Goal: Information Seeking & Learning: Learn about a topic

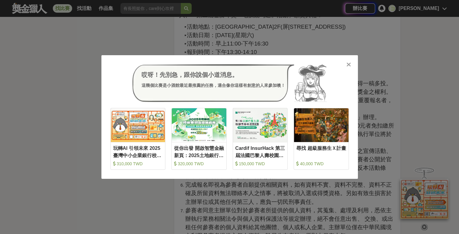
click at [350, 65] on icon at bounding box center [349, 65] width 5 height 6
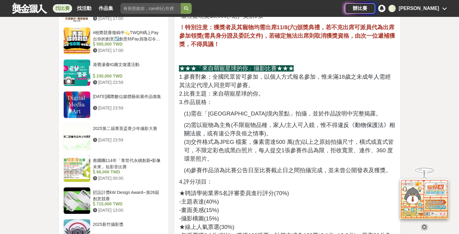
scroll to position [619, 0]
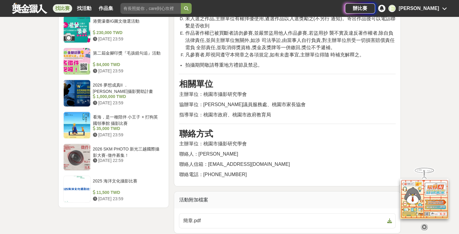
drag, startPoint x: 39, startPoint y: 10, endPoint x: 42, endPoint y: 11, distance: 3.4
click at [39, 10] on link at bounding box center [29, 7] width 37 height 11
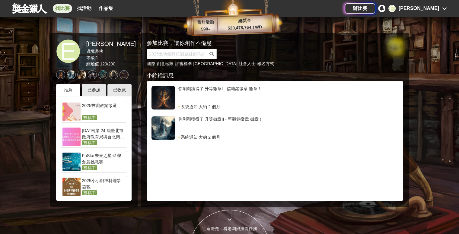
click at [66, 8] on link "找比賽" at bounding box center [62, 8] width 19 height 8
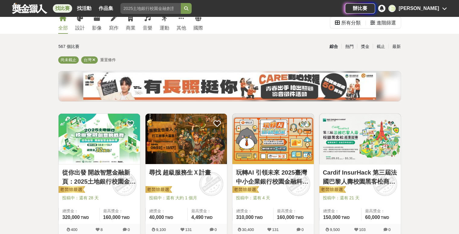
scroll to position [91, 0]
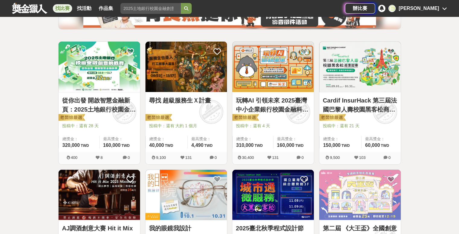
drag, startPoint x: 178, startPoint y: 103, endPoint x: 168, endPoint y: 97, distance: 10.9
click at [168, 97] on link "尋找 超級服務生Ｘ計畫" at bounding box center [186, 100] width 74 height 9
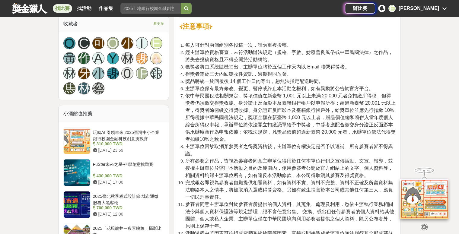
scroll to position [876, 0]
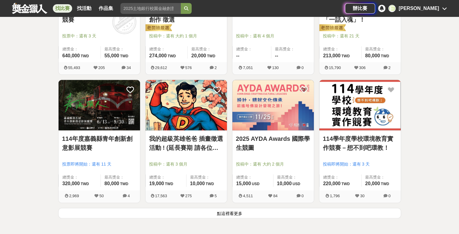
scroll to position [700, 0]
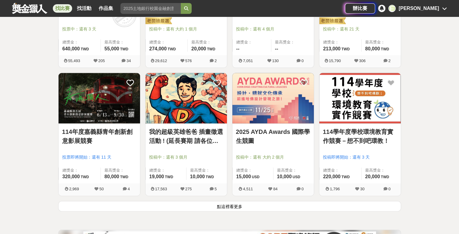
click at [187, 209] on button "點這裡看更多" at bounding box center [229, 206] width 343 height 11
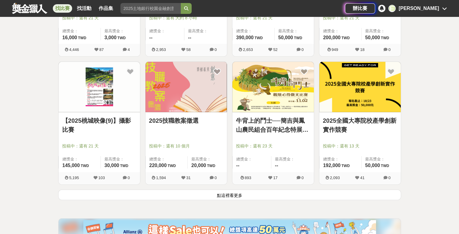
scroll to position [1483, 0]
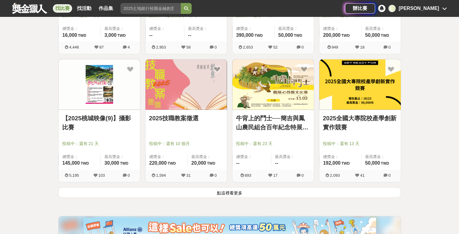
click at [308, 188] on button "點這裡看更多" at bounding box center [229, 192] width 343 height 11
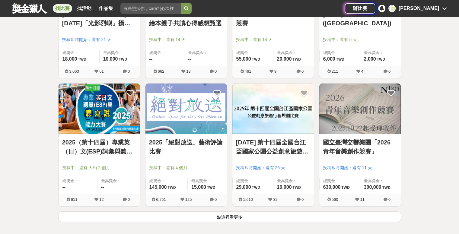
scroll to position [2238, 0]
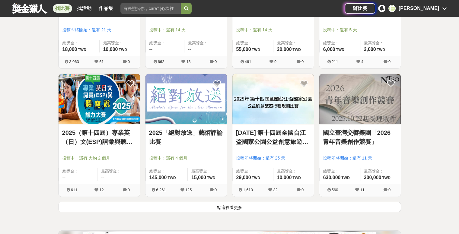
click at [252, 206] on button "點這裡看更多" at bounding box center [229, 207] width 343 height 11
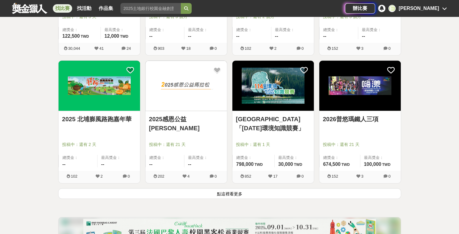
scroll to position [3023, 0]
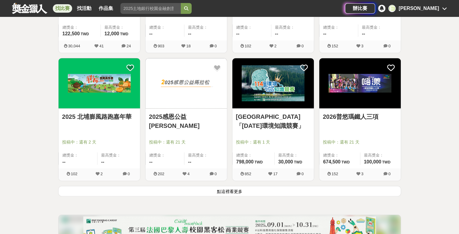
click at [256, 190] on button "點這裡看更多" at bounding box center [229, 191] width 343 height 11
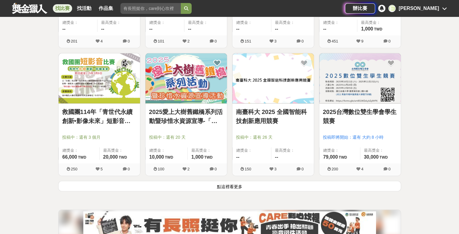
scroll to position [3808, 0]
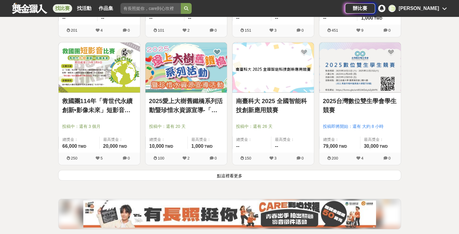
click at [233, 172] on button "點這裡看更多" at bounding box center [229, 175] width 343 height 11
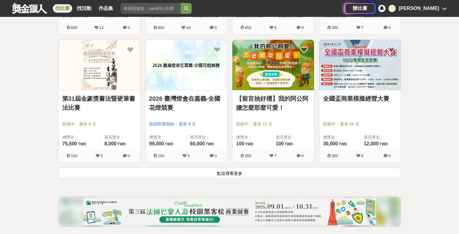
scroll to position [4592, 0]
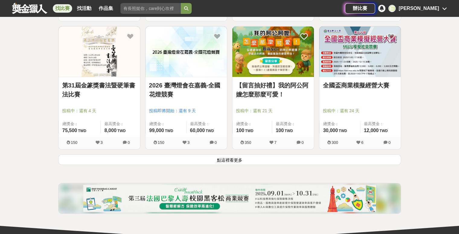
click at [289, 155] on button "點這裡看更多" at bounding box center [229, 160] width 343 height 11
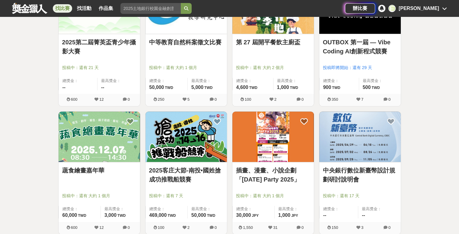
scroll to position [4894, 0]
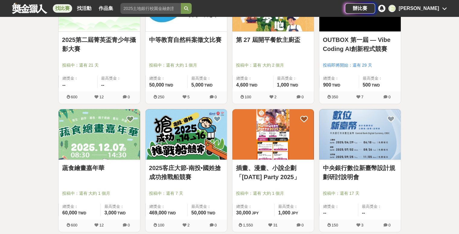
drag, startPoint x: 122, startPoint y: 169, endPoint x: 63, endPoint y: 163, distance: 59.4
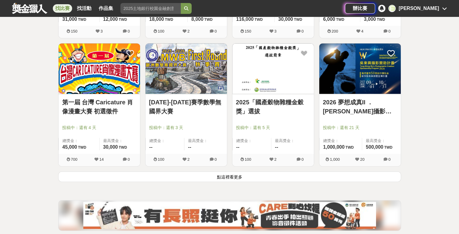
scroll to position [5347, 0]
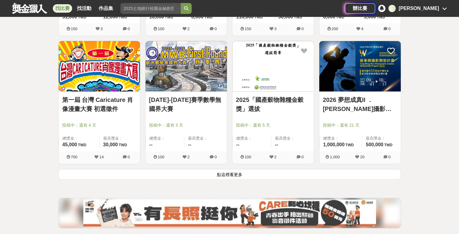
click at [258, 169] on button "點這裡看更多" at bounding box center [229, 174] width 343 height 11
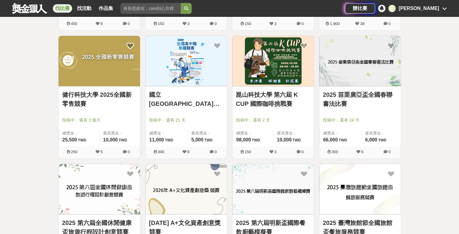
scroll to position [6042, 0]
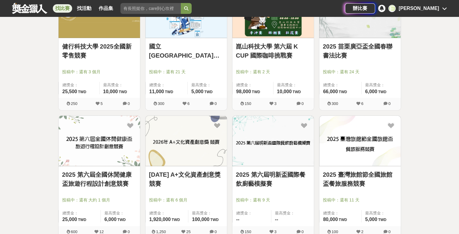
drag, startPoint x: 181, startPoint y: 162, endPoint x: 169, endPoint y: 169, distance: 13.9
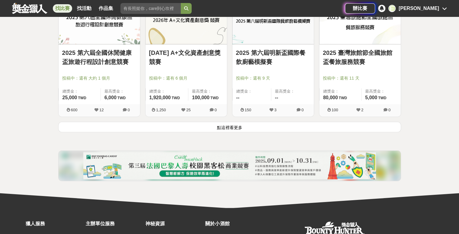
scroll to position [6193, 0]
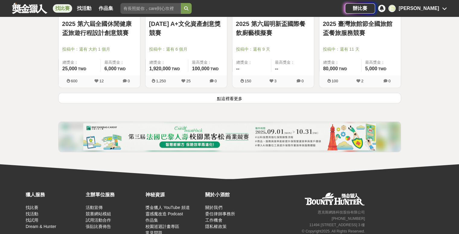
click at [235, 95] on button "點這裡看更多" at bounding box center [229, 98] width 343 height 11
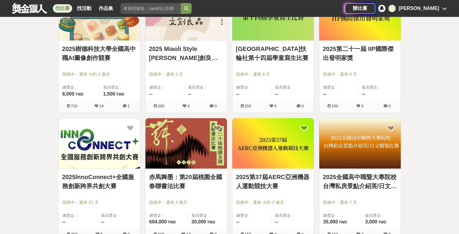
scroll to position [6676, 0]
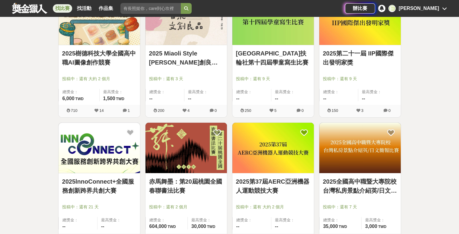
drag, startPoint x: 261, startPoint y: 49, endPoint x: 434, endPoint y: 94, distance: 178.7
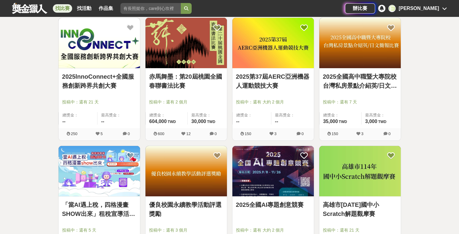
scroll to position [6857, 0]
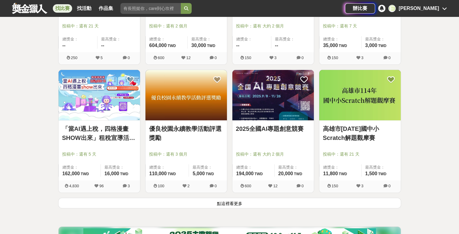
click at [289, 198] on button "點這裡看更多" at bounding box center [229, 203] width 343 height 11
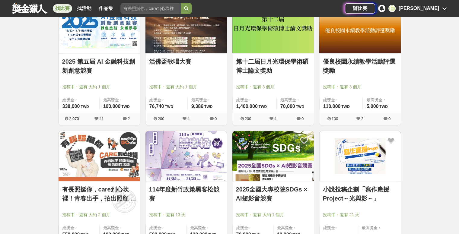
scroll to position [7400, 0]
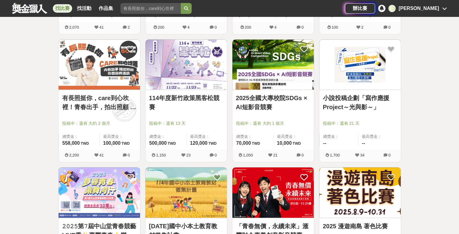
click at [256, 94] on link "2025全國大專校院SDGs × AI短影音競賽" at bounding box center [273, 103] width 74 height 18
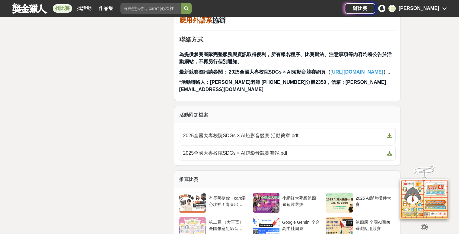
scroll to position [1117, 0]
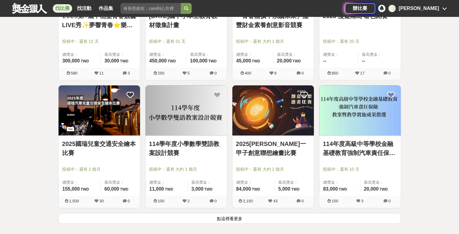
scroll to position [7611, 0]
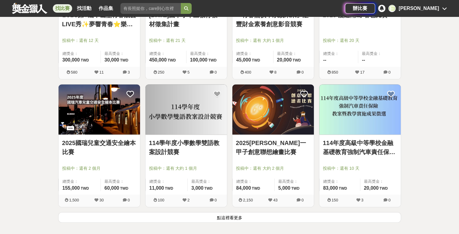
click at [238, 212] on button "點這裡看更多" at bounding box center [229, 217] width 343 height 11
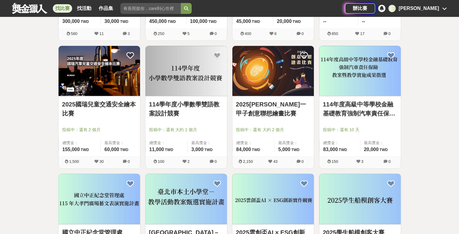
scroll to position [7642, 0]
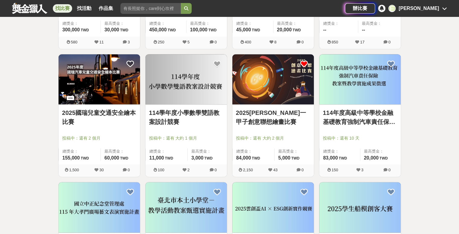
click at [304, 60] on icon at bounding box center [304, 64] width 8 height 8
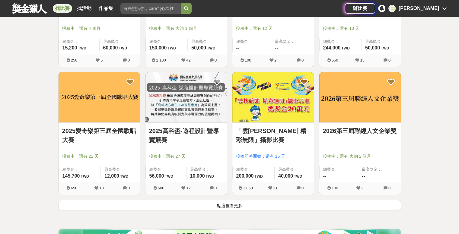
scroll to position [8427, 0]
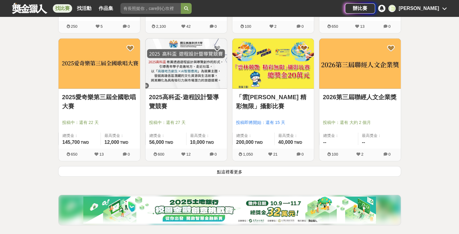
click at [286, 166] on button "點這裡看更多" at bounding box center [229, 171] width 343 height 11
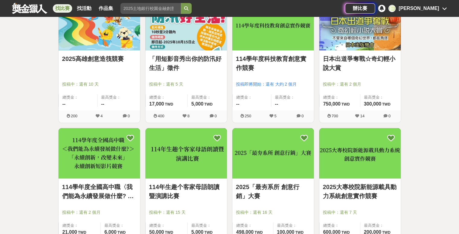
scroll to position [9211, 0]
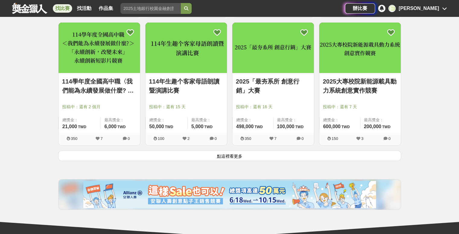
click at [260, 152] on button "點這裡看更多" at bounding box center [229, 156] width 343 height 11
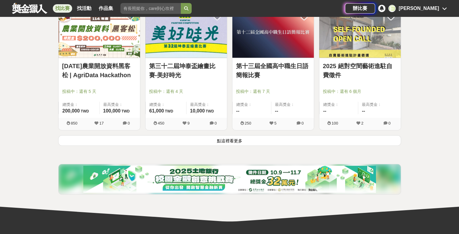
scroll to position [9996, 0]
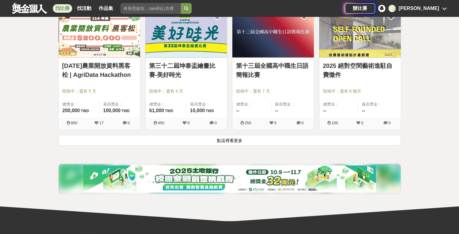
click at [224, 135] on button "點這裡看更多" at bounding box center [229, 140] width 343 height 11
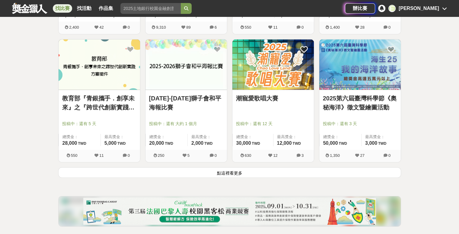
scroll to position [10736, 0]
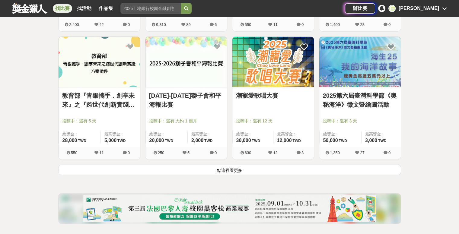
click at [237, 165] on button "點這裡看更多" at bounding box center [229, 170] width 343 height 11
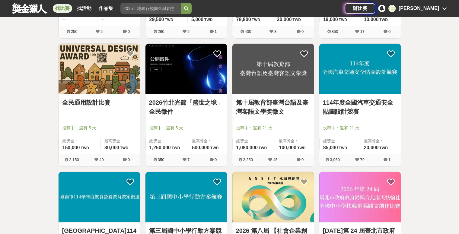
scroll to position [11521, 0]
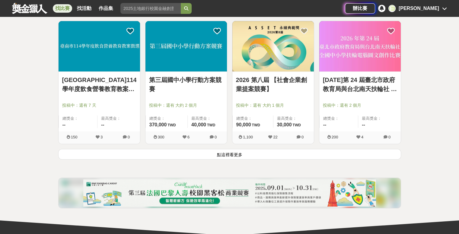
click at [249, 149] on button "點這裡看更多" at bounding box center [229, 154] width 343 height 11
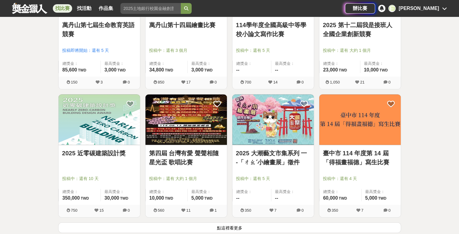
scroll to position [12243, 0]
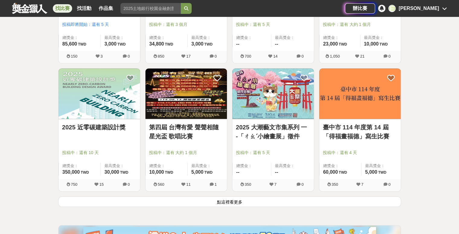
click at [262, 197] on button "點這裡看更多" at bounding box center [229, 202] width 343 height 11
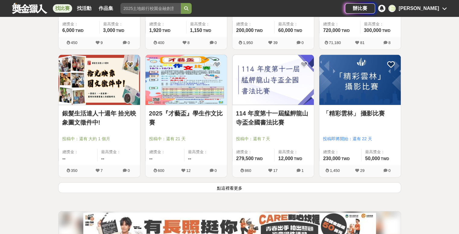
scroll to position [13027, 0]
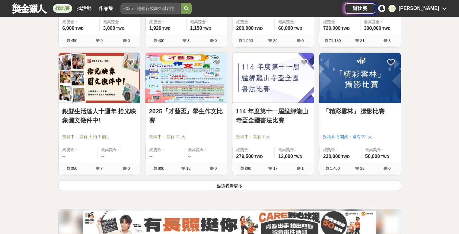
click at [254, 181] on button "點這裡看更多" at bounding box center [229, 186] width 343 height 11
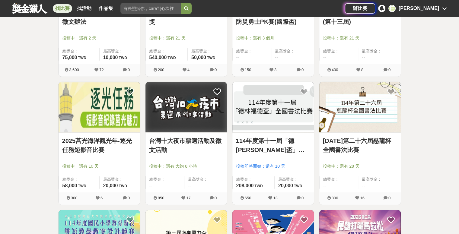
scroll to position [13269, 0]
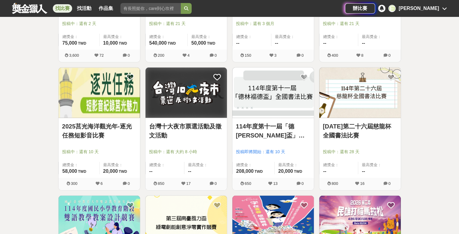
drag, startPoint x: 208, startPoint y: 110, endPoint x: 173, endPoint y: 114, distance: 34.9
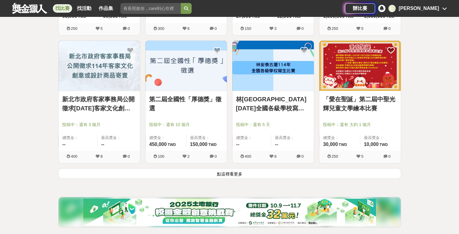
scroll to position [13812, 0]
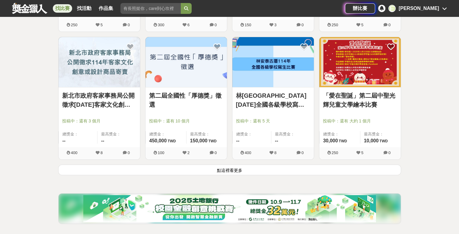
click at [340, 165] on button "點這裡看更多" at bounding box center [229, 170] width 343 height 11
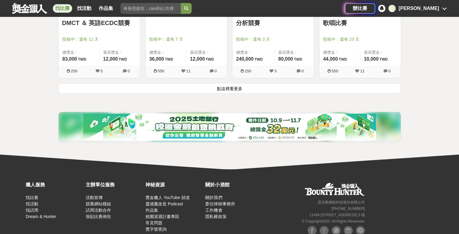
scroll to position [14671, 0]
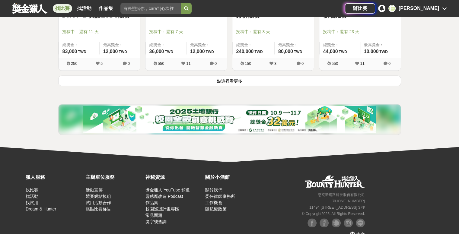
click at [262, 75] on button "點這裡看更多" at bounding box center [229, 80] width 343 height 11
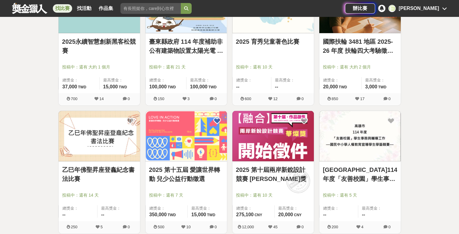
scroll to position [15305, 0]
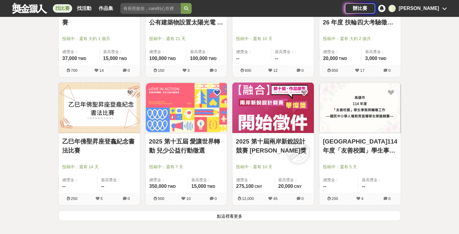
click at [238, 211] on button "點這裡看更多" at bounding box center [229, 216] width 343 height 11
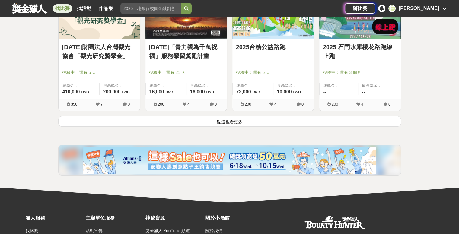
scroll to position [16176, 0]
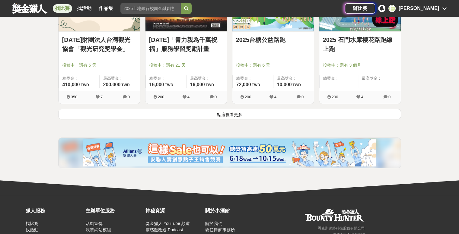
click at [296, 109] on button "點這裡看更多" at bounding box center [229, 114] width 343 height 11
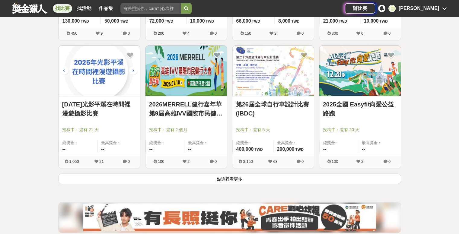
scroll to position [16900, 0]
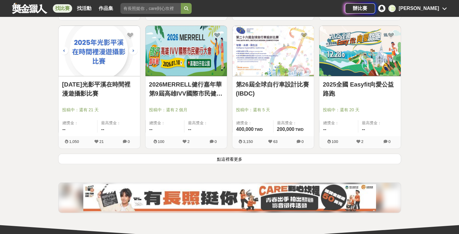
click at [267, 154] on button "點這裡看更多" at bounding box center [229, 159] width 343 height 11
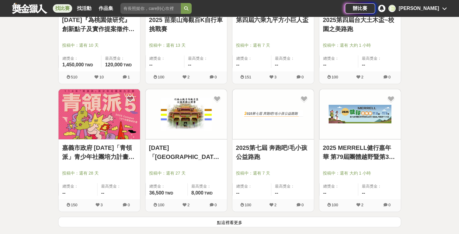
scroll to position [17625, 0]
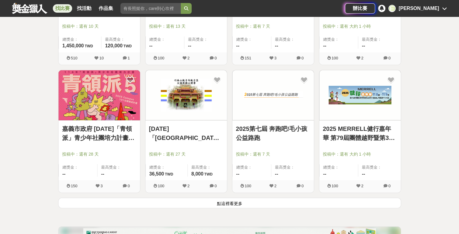
click at [256, 198] on button "點這裡看更多" at bounding box center [229, 203] width 343 height 11
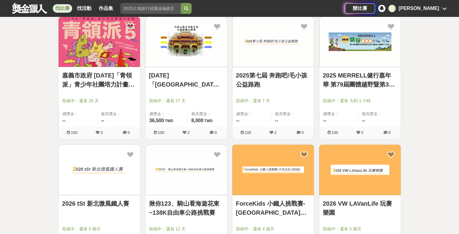
scroll to position [17806, 0]
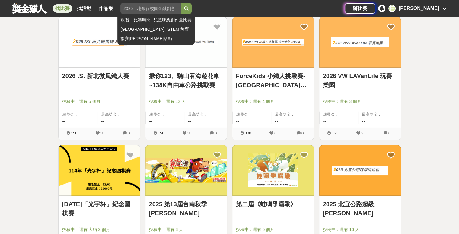
click at [161, 11] on input "search" at bounding box center [150, 8] width 60 height 11
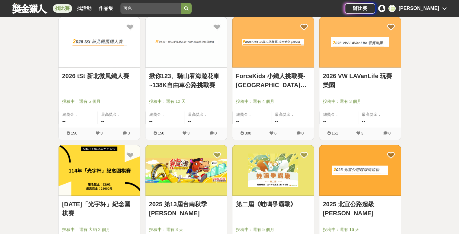
type input "著色"
click at [181, 3] on button "submit" at bounding box center [186, 8] width 11 height 11
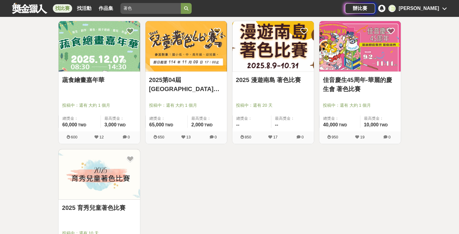
scroll to position [103, 0]
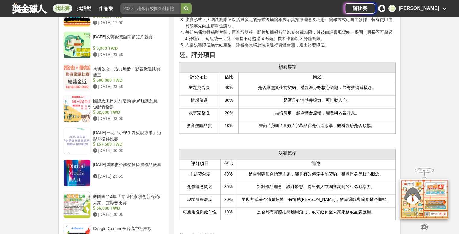
scroll to position [785, 0]
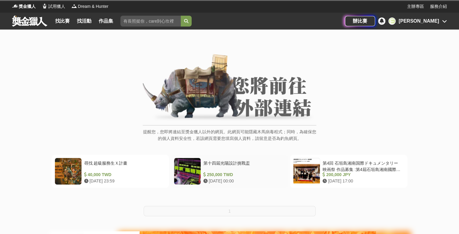
click at [244, 171] on div "第十四屆光陽設計挑戰盃" at bounding box center [242, 165] width 79 height 11
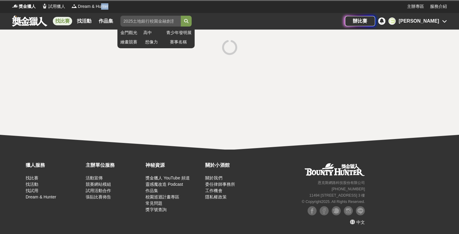
click at [110, 11] on div "獎金獵人 試用獵人 Dream & Hunter" at bounding box center [209, 6] width 395 height 13
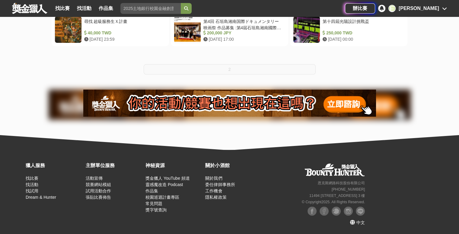
scroll to position [51, 0]
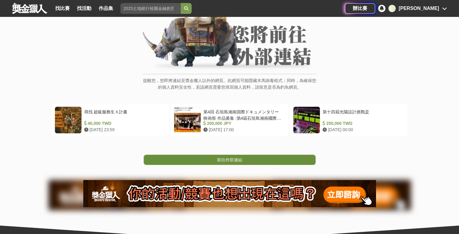
click at [229, 158] on span "前往外部連結" at bounding box center [229, 160] width 25 height 5
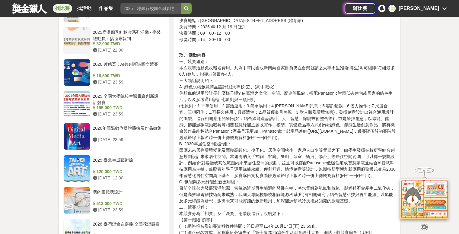
scroll to position [543, 0]
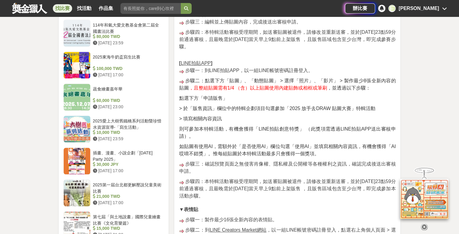
scroll to position [634, 0]
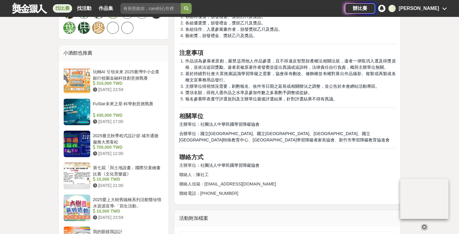
scroll to position [574, 0]
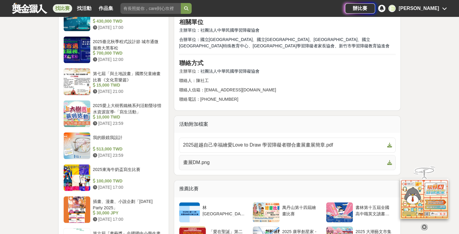
click at [203, 161] on span "畫展DM.png" at bounding box center [284, 162] width 202 height 7
click at [248, 147] on span "2025超越自己幸福繪愛Love to Draw 學習障礙者聯合畫展畫展簡章.pdf" at bounding box center [284, 145] width 202 height 7
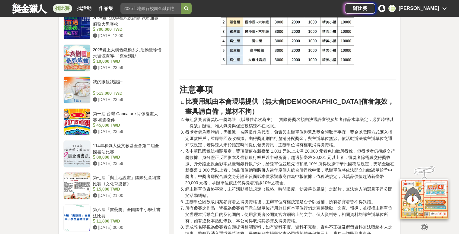
scroll to position [725, 0]
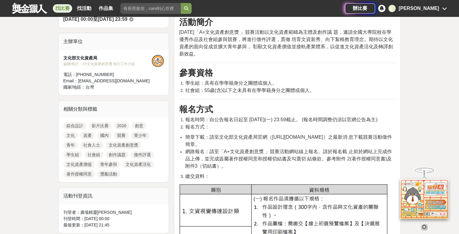
scroll to position [181, 0]
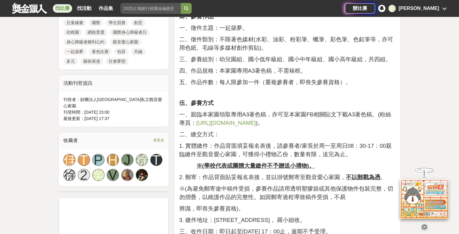
scroll to position [453, 0]
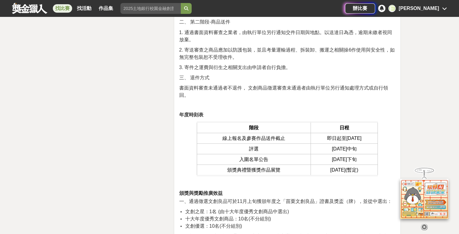
scroll to position [1268, 0]
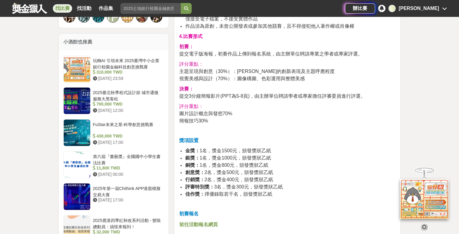
scroll to position [634, 0]
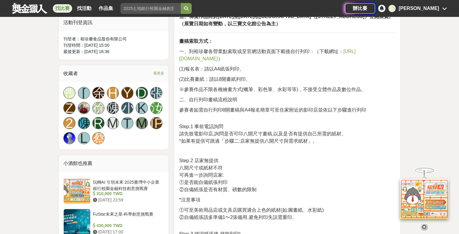
scroll to position [362, 0]
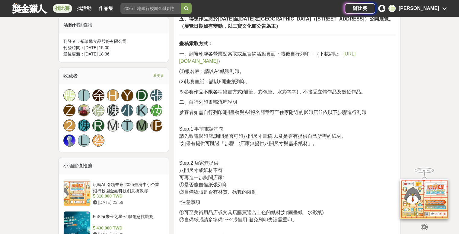
click at [323, 176] on p "Step.2 店家無提供 八開尺寸或紙材不符 可再進一步詢問店家: ①是否能自備紙張列印 ②自備紙張是否有材質、磅數的限制" at bounding box center [287, 178] width 217 height 36
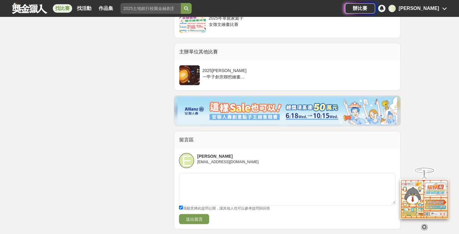
scroll to position [1268, 0]
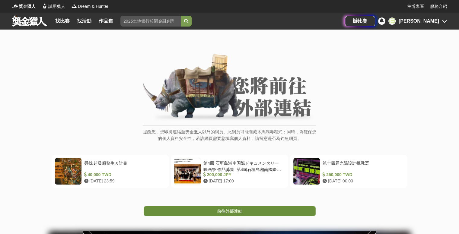
click at [221, 211] on span "前往外部連結" at bounding box center [229, 211] width 25 height 5
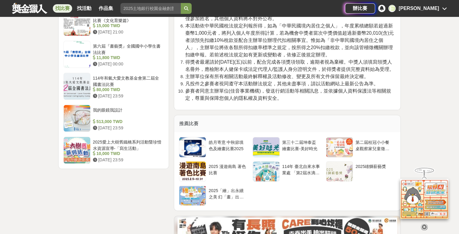
scroll to position [755, 0]
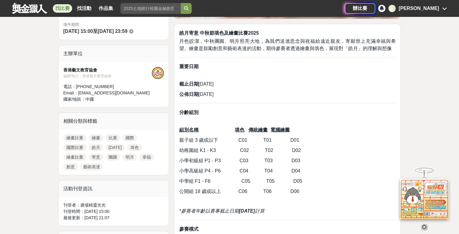
scroll to position [181, 0]
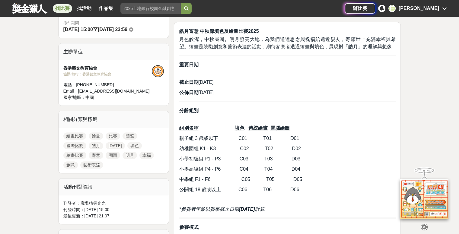
click at [286, 130] on u "電腦繪圖" at bounding box center [279, 128] width 19 height 5
click at [344, 170] on p "小學高級組 P4 - P6 C04 T04 D04" at bounding box center [287, 169] width 217 height 7
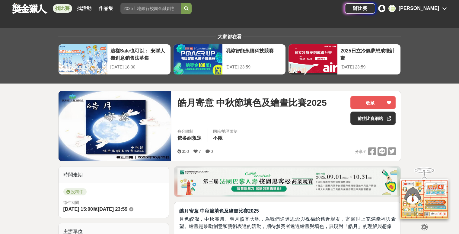
scroll to position [0, 0]
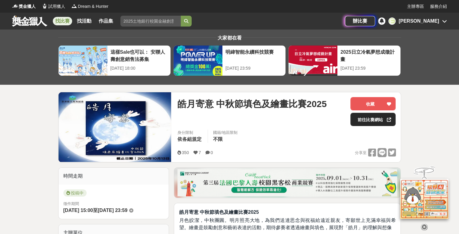
click at [363, 118] on link "前往比賽網站" at bounding box center [373, 119] width 45 height 13
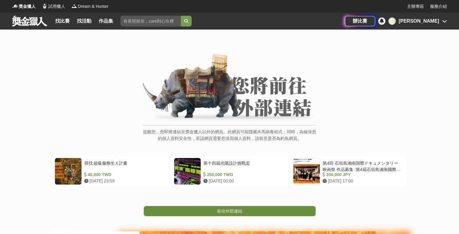
click at [248, 212] on link "前往外部連結" at bounding box center [230, 211] width 172 height 10
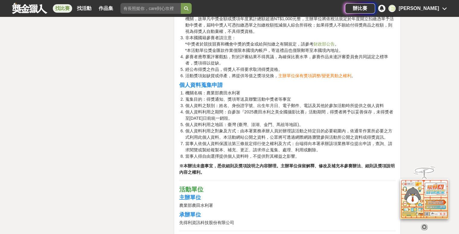
scroll to position [1087, 0]
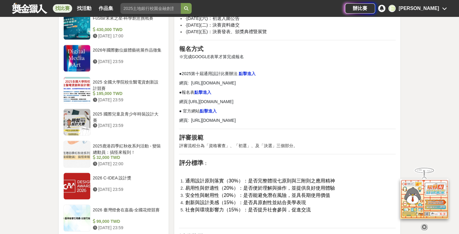
scroll to position [634, 0]
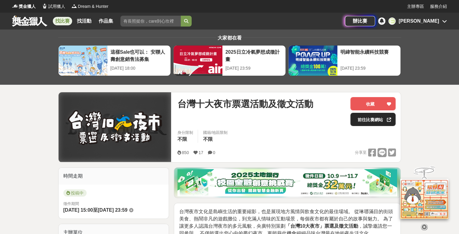
click at [372, 121] on link "前往比賽網站" at bounding box center [373, 119] width 45 height 13
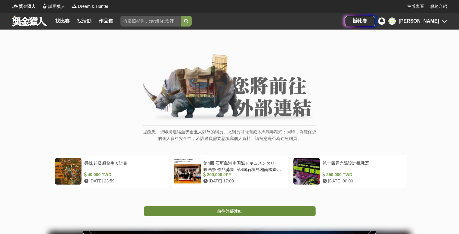
click at [236, 211] on span "前往外部連結" at bounding box center [229, 211] width 25 height 5
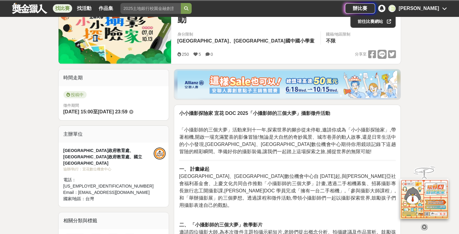
scroll to position [211, 0]
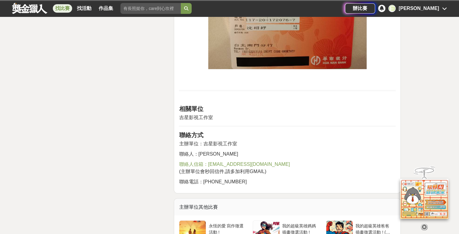
scroll to position [1117, 0]
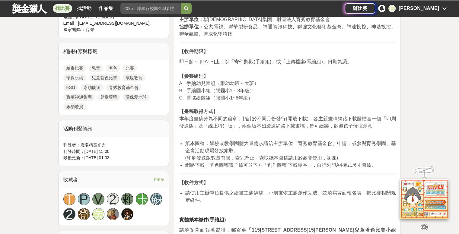
scroll to position [272, 0]
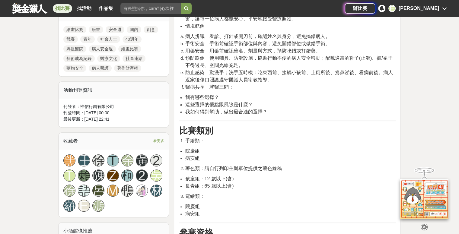
scroll to position [362, 0]
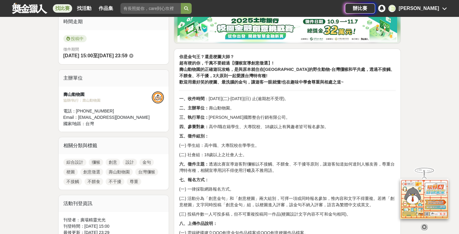
scroll to position [151, 0]
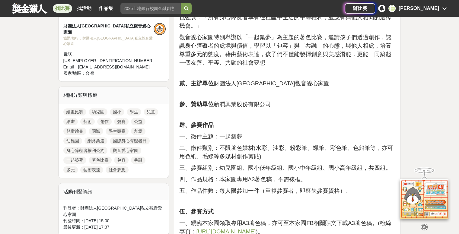
scroll to position [242, 0]
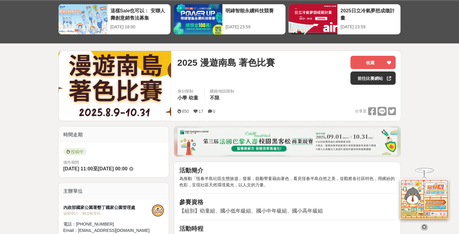
scroll to position [151, 0]
